Goal: Task Accomplishment & Management: Use online tool/utility

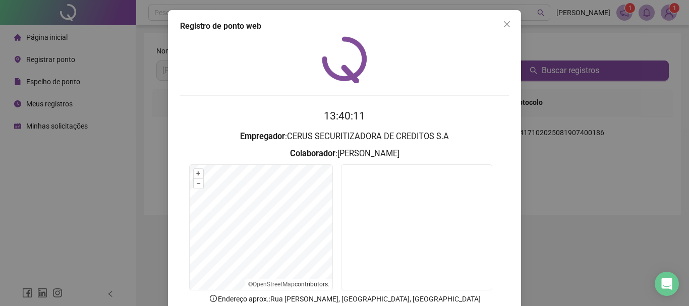
scroll to position [66, 0]
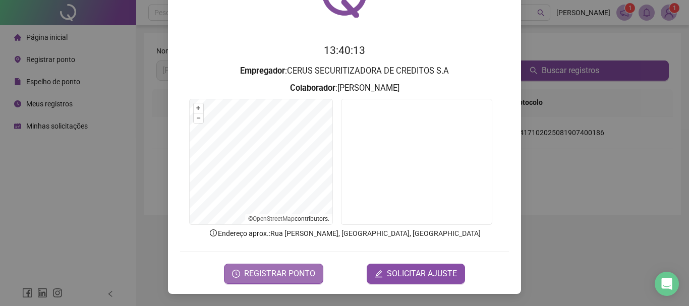
click at [289, 270] on span "REGISTRAR PONTO" at bounding box center [279, 274] width 71 height 12
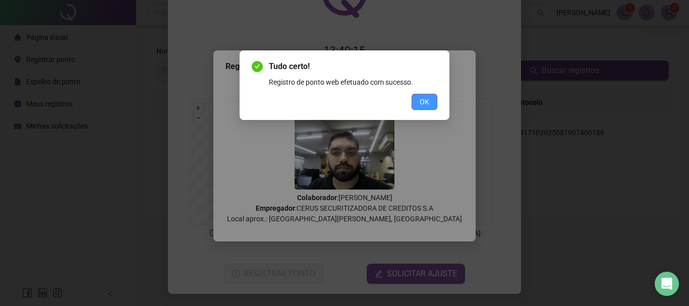
click at [413, 105] on button "OK" at bounding box center [425, 102] width 26 height 16
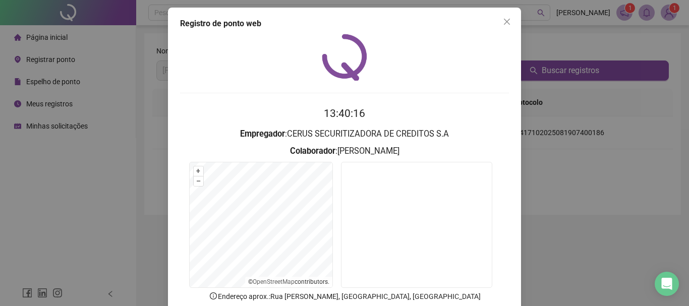
scroll to position [0, 0]
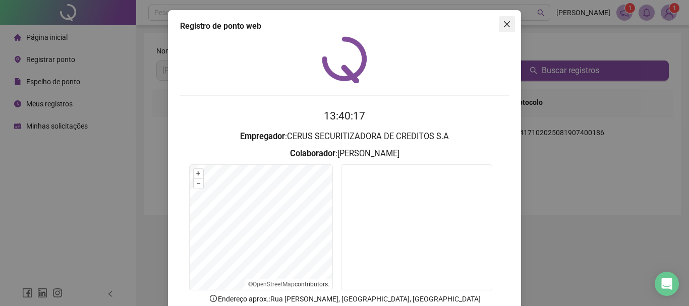
click at [508, 19] on button "Close" at bounding box center [507, 24] width 16 height 16
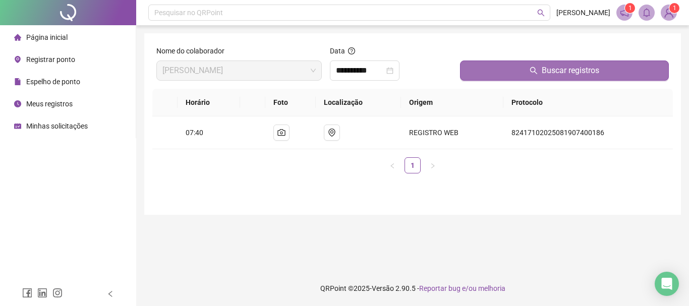
click at [529, 69] on button "Buscar registros" at bounding box center [564, 71] width 209 height 20
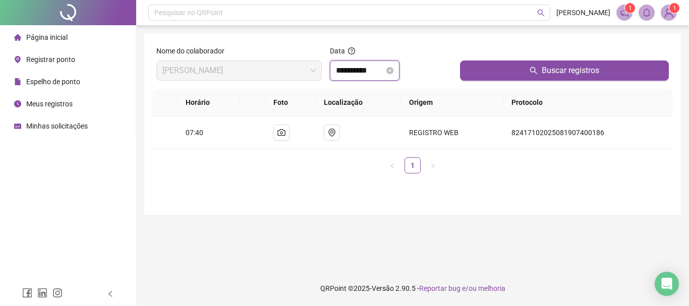
click at [385, 67] on input "**********" at bounding box center [360, 71] width 48 height 12
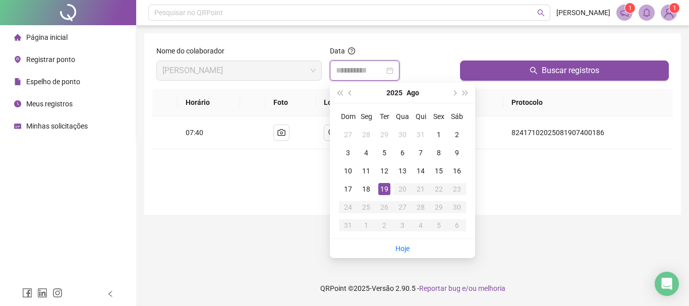
type input "**********"
click at [386, 186] on div "19" at bounding box center [385, 189] width 12 height 12
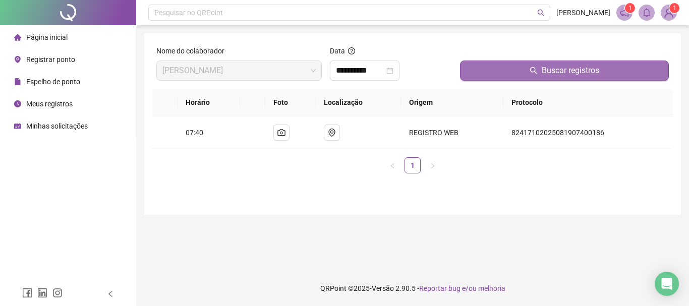
click at [494, 71] on button "Buscar registros" at bounding box center [564, 71] width 209 height 20
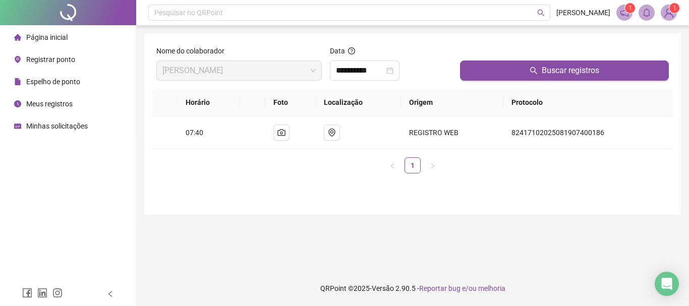
click at [61, 60] on span "Registrar ponto" at bounding box center [50, 60] width 49 height 8
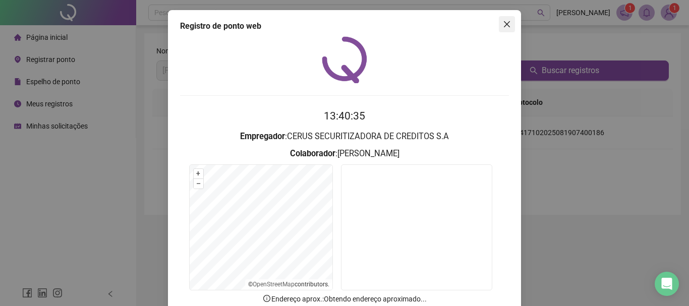
click at [509, 25] on span "Close" at bounding box center [507, 24] width 16 height 8
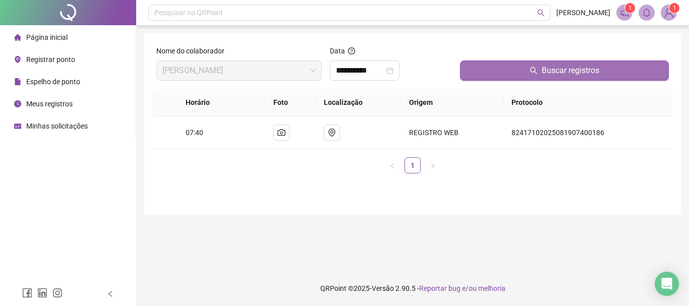
click at [465, 73] on button "Buscar registros" at bounding box center [564, 71] width 209 height 20
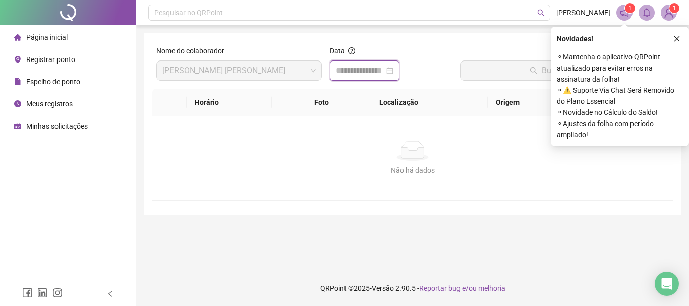
click at [343, 69] on input at bounding box center [360, 71] width 48 height 12
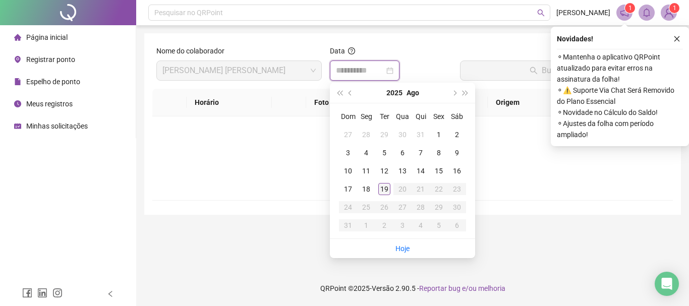
type input "**********"
click at [379, 191] on div "19" at bounding box center [385, 189] width 12 height 12
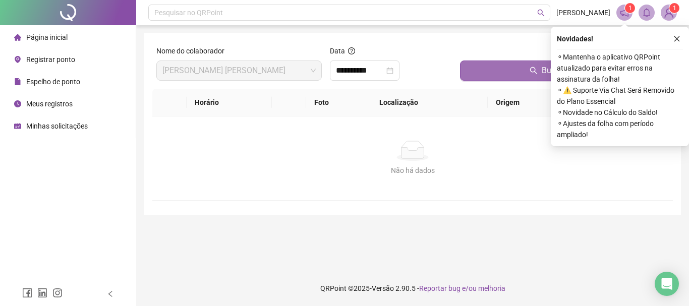
click at [471, 76] on button "Buscar registros" at bounding box center [564, 71] width 209 height 20
click at [680, 38] on icon "close" at bounding box center [677, 38] width 7 height 7
